Goal: Information Seeking & Learning: Understand process/instructions

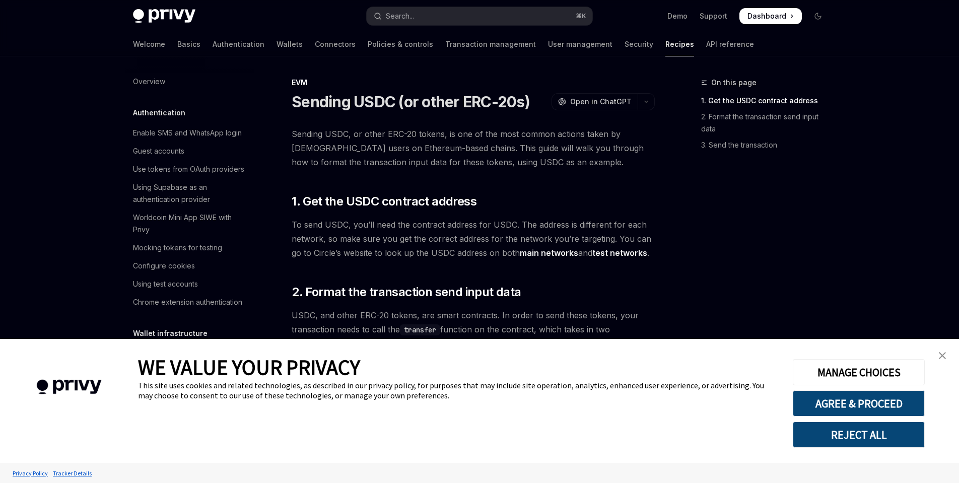
scroll to position [1254, 0]
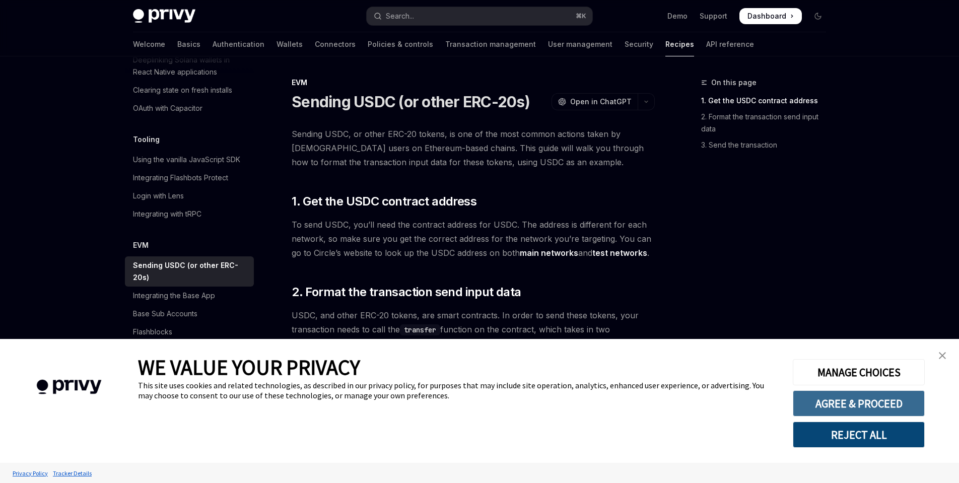
click at [799, 402] on button "AGREE & PROCEED" at bounding box center [858, 403] width 132 height 26
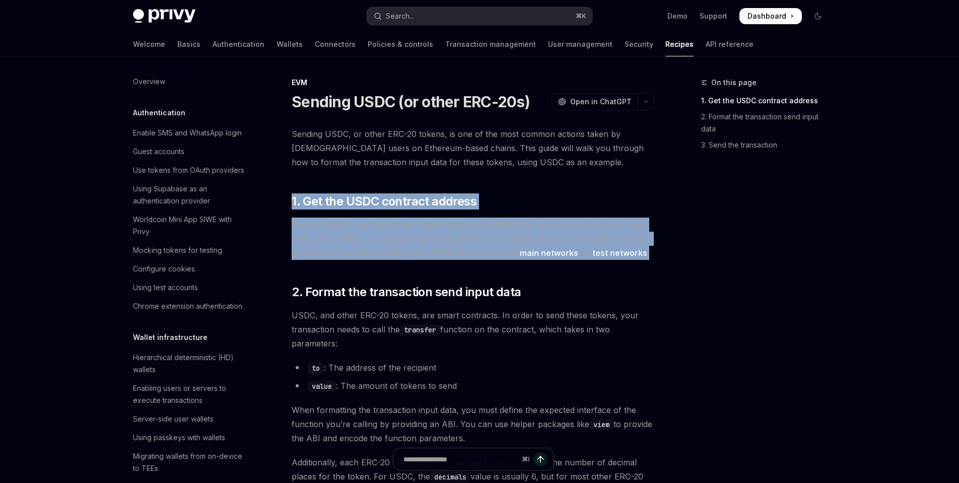
scroll to position [1258, 0]
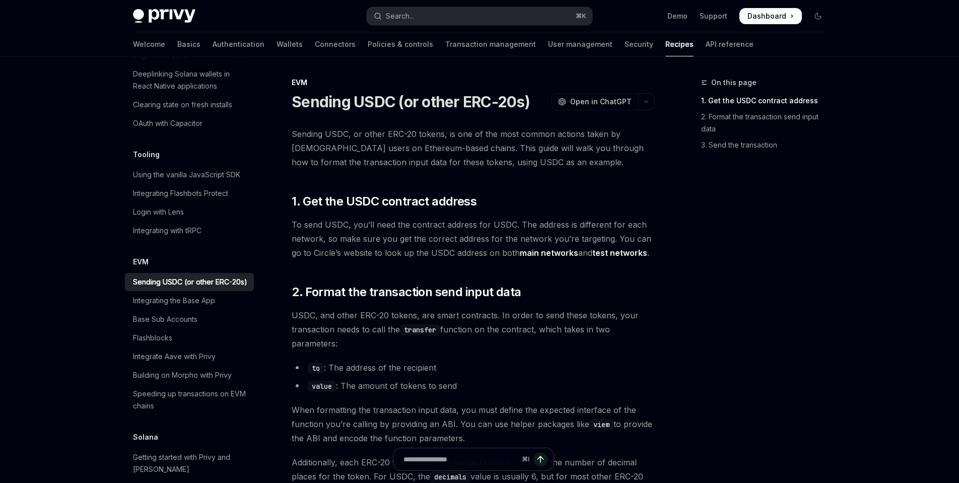
scroll to position [0, 0]
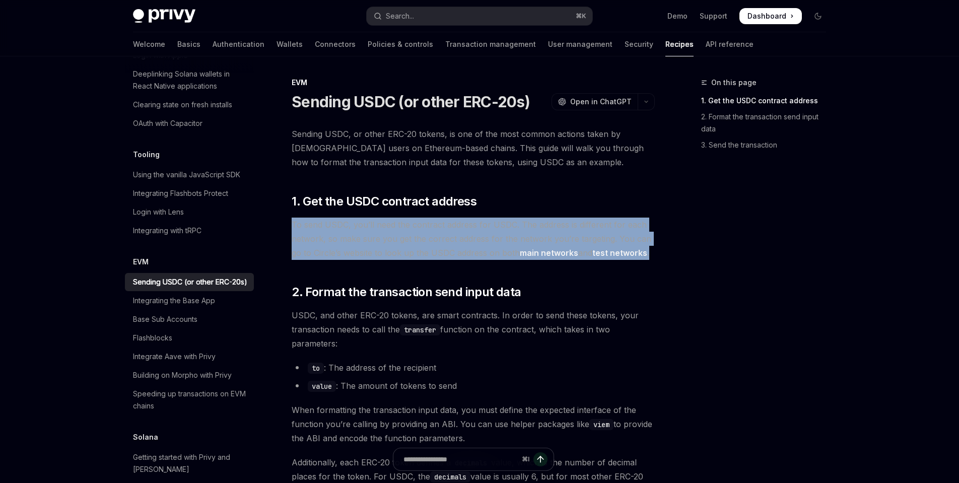
drag, startPoint x: 655, startPoint y: 253, endPoint x: 668, endPoint y: 188, distance: 66.2
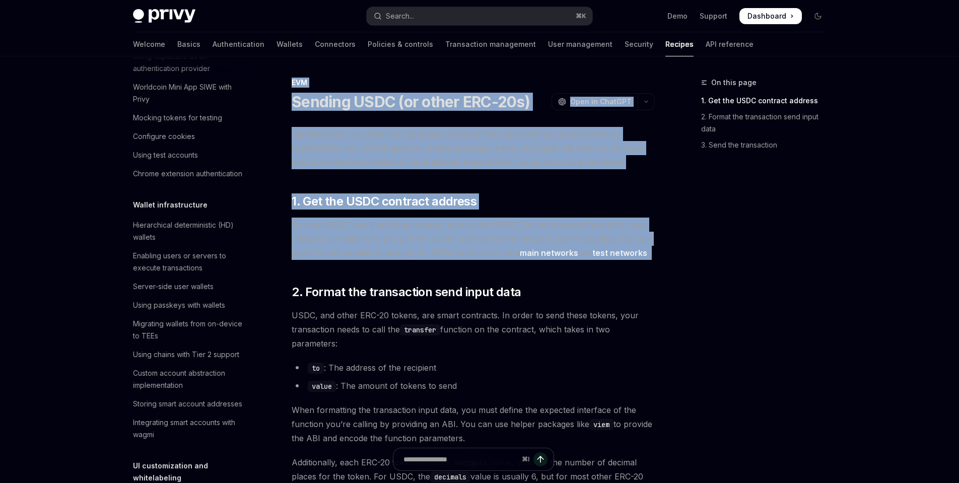
drag, startPoint x: 385, startPoint y: 283, endPoint x: 527, endPoint y: 68, distance: 257.9
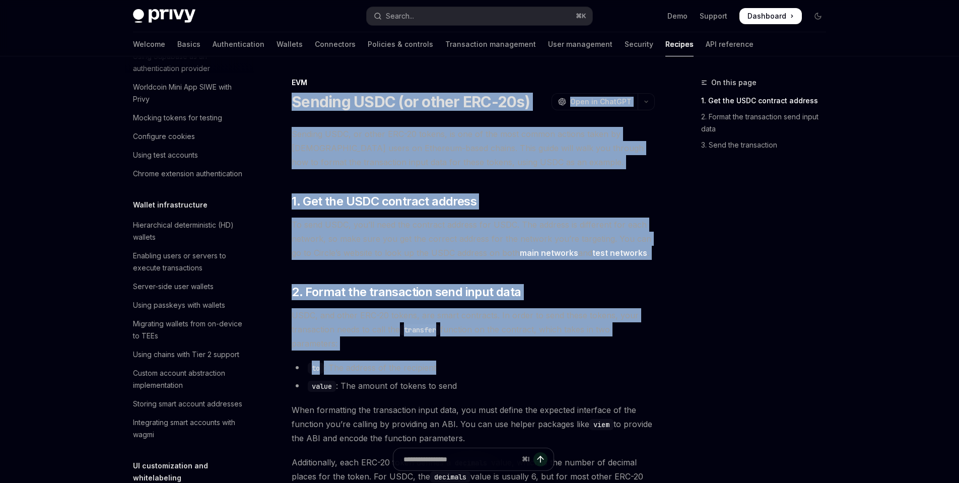
drag, startPoint x: 526, startPoint y: 79, endPoint x: 478, endPoint y: 358, distance: 283.4
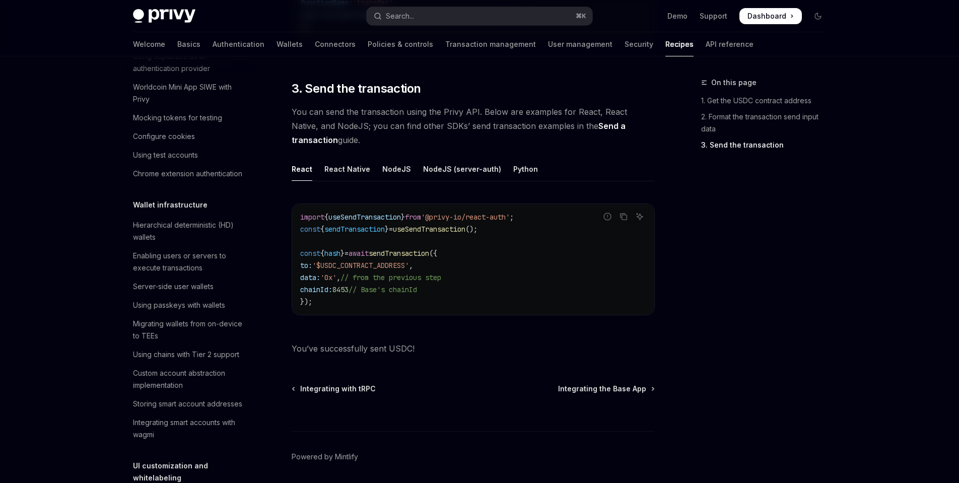
scroll to position [778, 0]
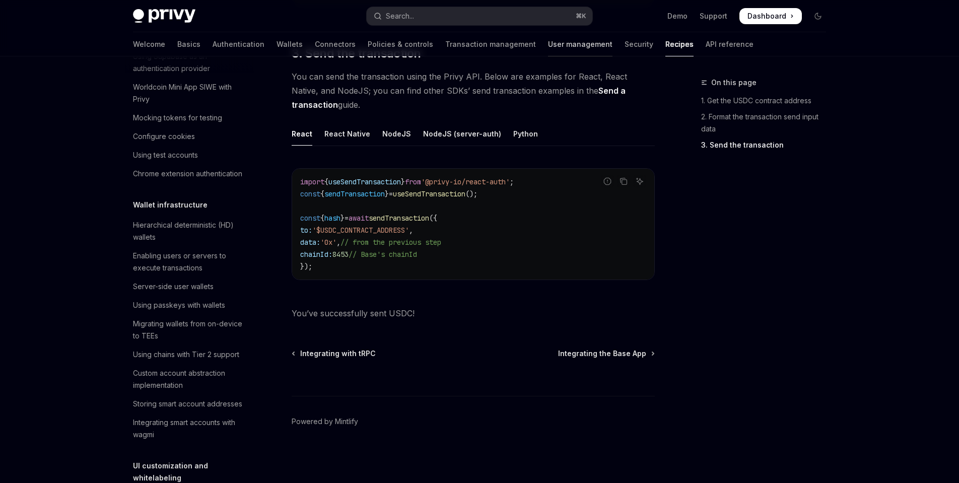
drag, startPoint x: 476, startPoint y: 359, endPoint x: 547, endPoint y: 44, distance: 322.6
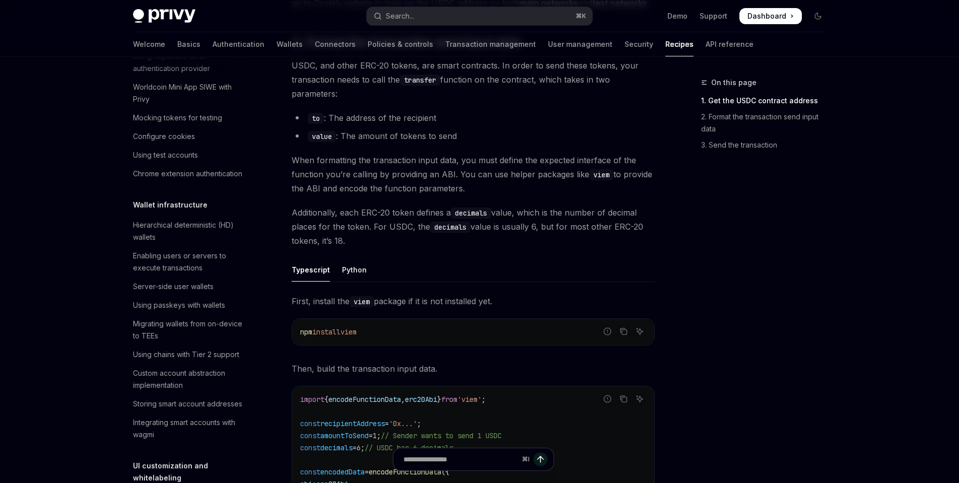
scroll to position [0, 0]
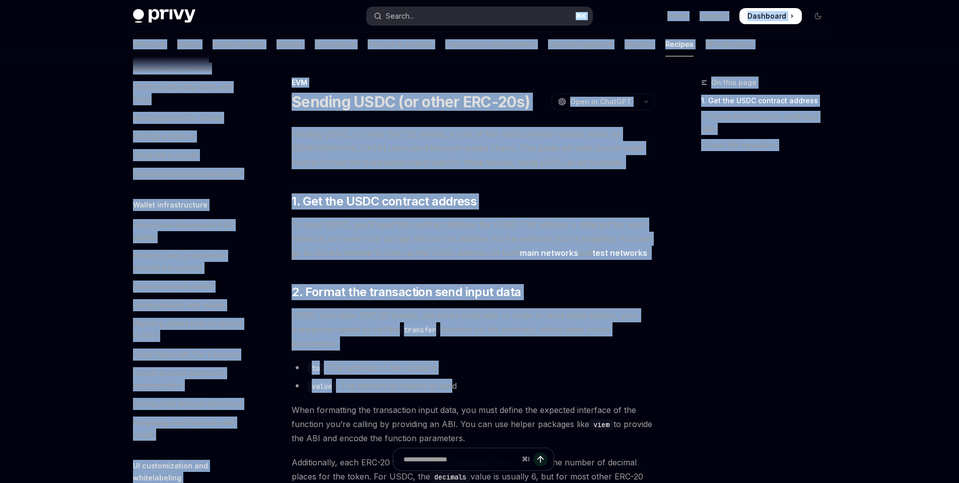
drag, startPoint x: 453, startPoint y: 386, endPoint x: 587, endPoint y: 9, distance: 400.6
click at [524, 110] on h1 "Sending USDC (or other ERC-20s)" at bounding box center [411, 102] width 238 height 18
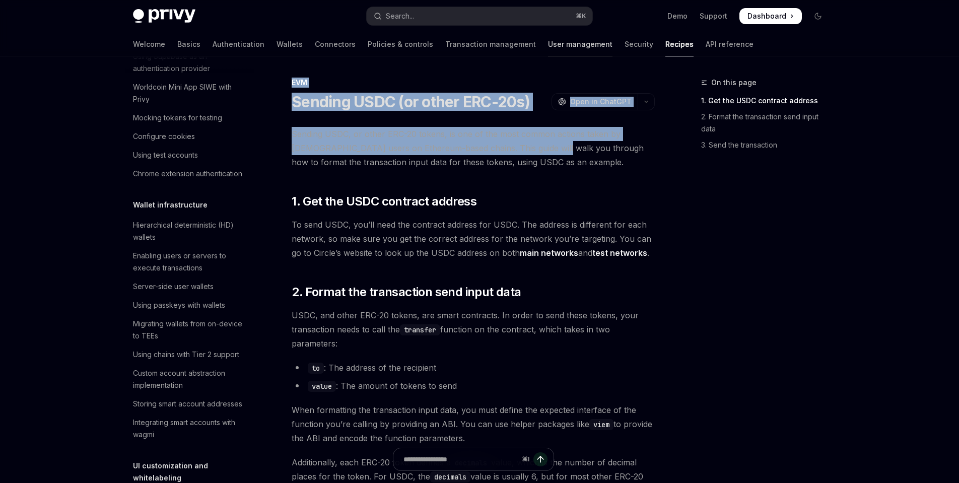
drag, startPoint x: 523, startPoint y: 152, endPoint x: 546, endPoint y: 42, distance: 112.7
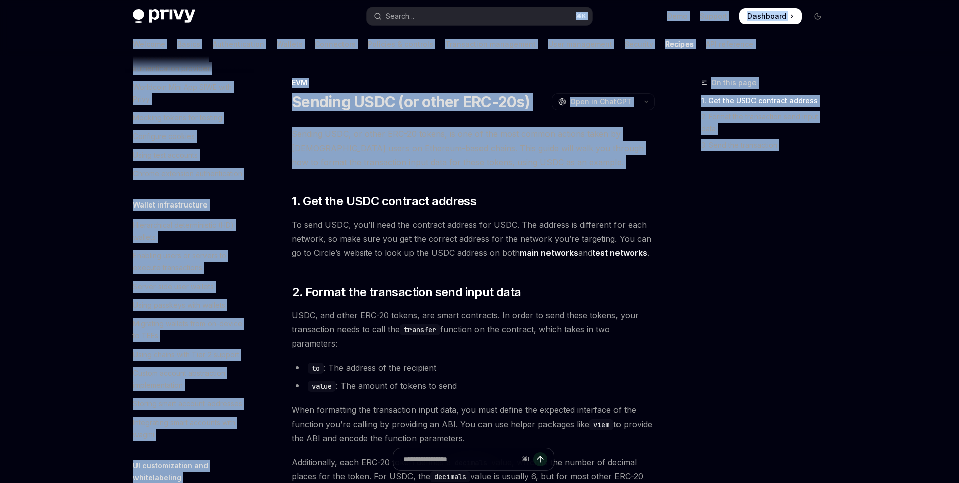
drag, startPoint x: 490, startPoint y: 177, endPoint x: 551, endPoint y: -56, distance: 241.3
click at [551, 0] on html "Skip to main content Privy Docs home page Search... ⌘ K Demo Support Dashboard …" at bounding box center [479, 241] width 959 height 483
